Goal: Register for event/course

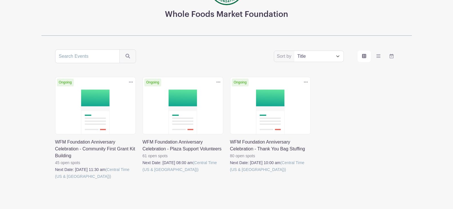
scroll to position [86, 0]
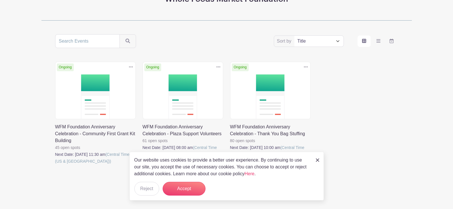
click at [317, 159] on img at bounding box center [317, 159] width 3 height 3
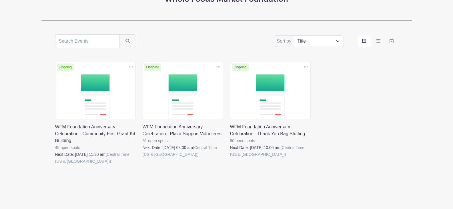
scroll to position [29, 0]
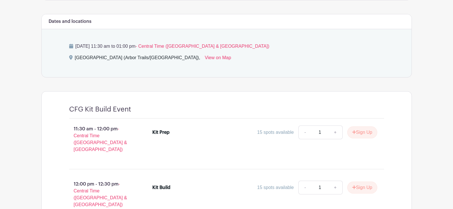
scroll to position [286, 0]
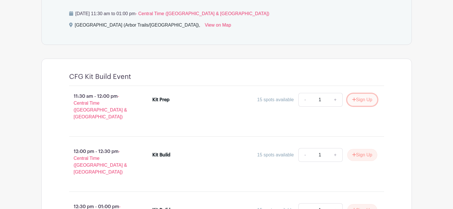
click at [366, 100] on button "Sign Up" at bounding box center [363, 100] width 30 height 12
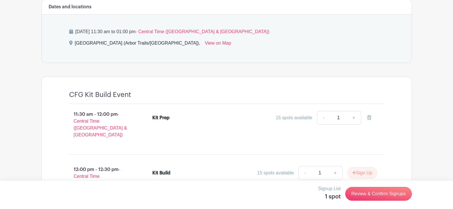
scroll to position [301, 0]
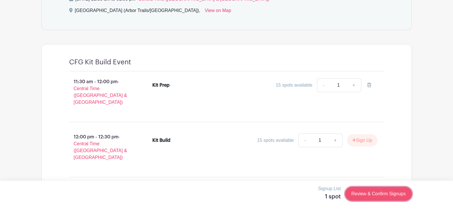
click at [363, 189] on link "Review & Confirm Signups" at bounding box center [379, 194] width 66 height 14
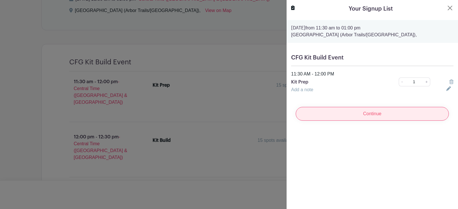
click at [350, 119] on input "Continue" at bounding box center [372, 114] width 153 height 14
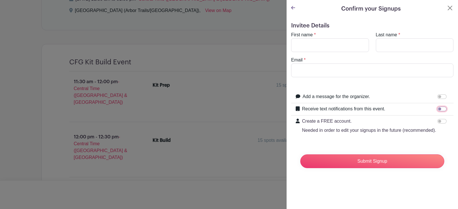
click at [438, 110] on input "Receive text notifications from this event." at bounding box center [441, 109] width 9 height 5
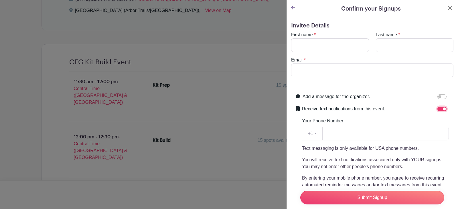
click at [438, 110] on input "Receive text notifications from this event." at bounding box center [441, 109] width 9 height 5
checkbox input "false"
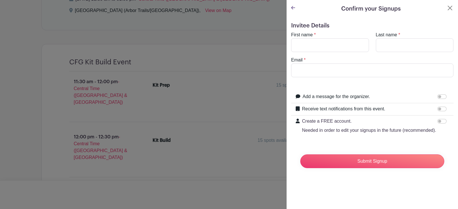
click at [352, 133] on p "Needed in order to edit your signups in the future (recommended)." at bounding box center [369, 130] width 134 height 7
click at [437, 124] on input "Create a FREE account. Needed in order to edit your signups in the future (reco…" at bounding box center [441, 121] width 9 height 5
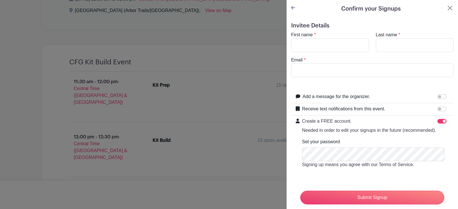
click at [354, 131] on p "Needed in order to edit your signups in the future (recommended)." at bounding box center [369, 130] width 134 height 7
click at [437, 124] on input "Create a FREE account. Needed in order to edit your signups in the future (reco…" at bounding box center [441, 121] width 9 height 5
checkbox input "false"
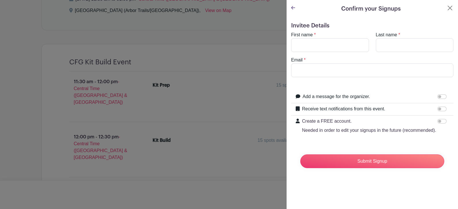
click at [294, 8] on icon at bounding box center [293, 7] width 4 height 5
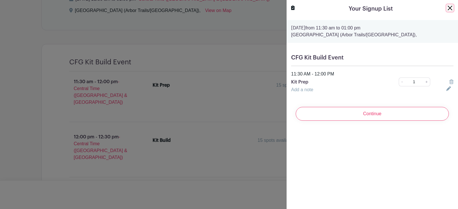
drag, startPoint x: 448, startPoint y: 6, endPoint x: 409, endPoint y: 25, distance: 43.1
click at [447, 6] on button "Close" at bounding box center [449, 8] width 7 height 7
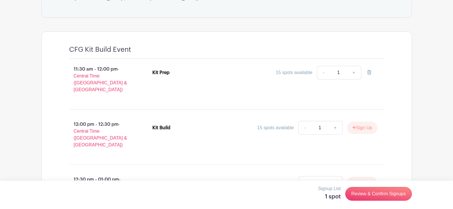
scroll to position [343, 0]
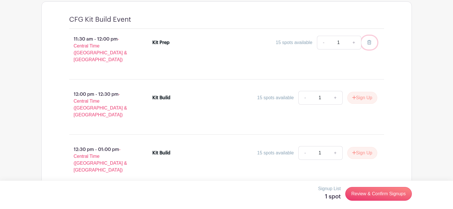
click at [370, 39] on link at bounding box center [370, 43] width 16 height 14
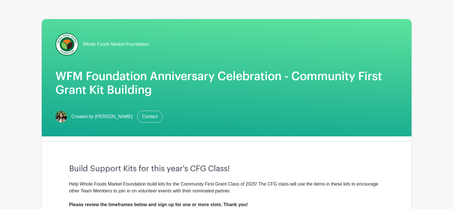
scroll to position [0, 0]
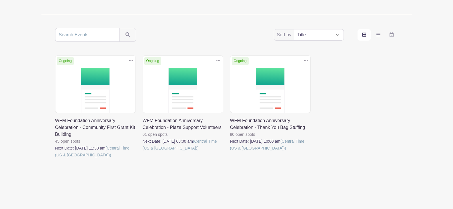
scroll to position [93, 0]
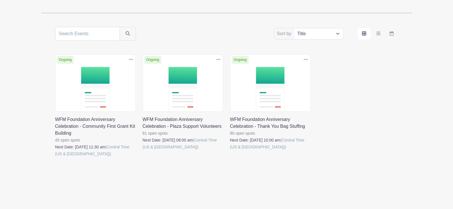
click at [143, 150] on link at bounding box center [143, 150] width 0 height 0
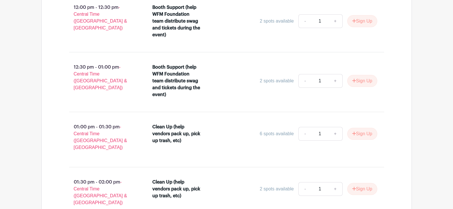
scroll to position [1303, 0]
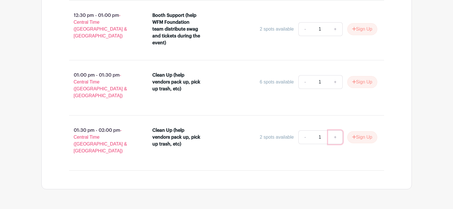
click at [334, 130] on link "+" at bounding box center [335, 137] width 14 height 14
click at [304, 130] on link "-" at bounding box center [305, 137] width 13 height 14
type input "1"
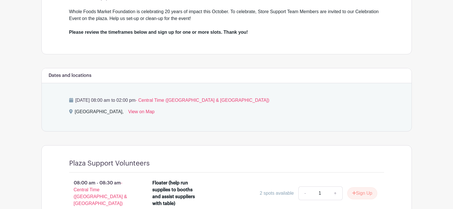
scroll to position [200, 0]
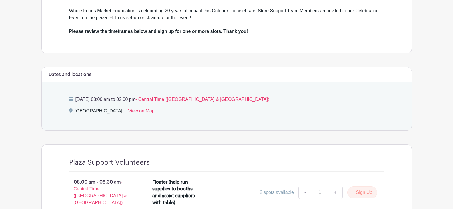
scroll to position [93, 0]
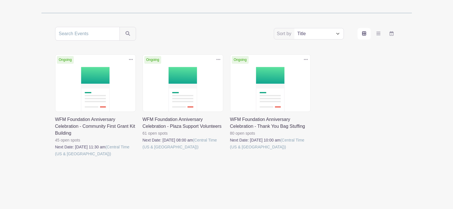
click at [230, 150] on link at bounding box center [230, 150] width 0 height 0
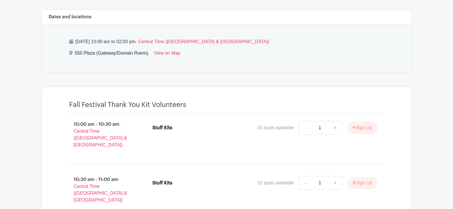
scroll to position [343, 0]
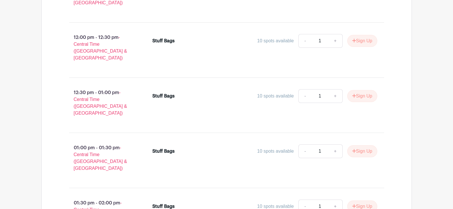
scroll to position [600, 0]
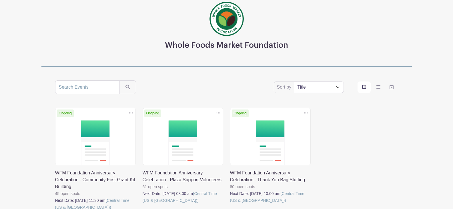
scroll to position [93, 0]
